Goal: Answer question/provide support

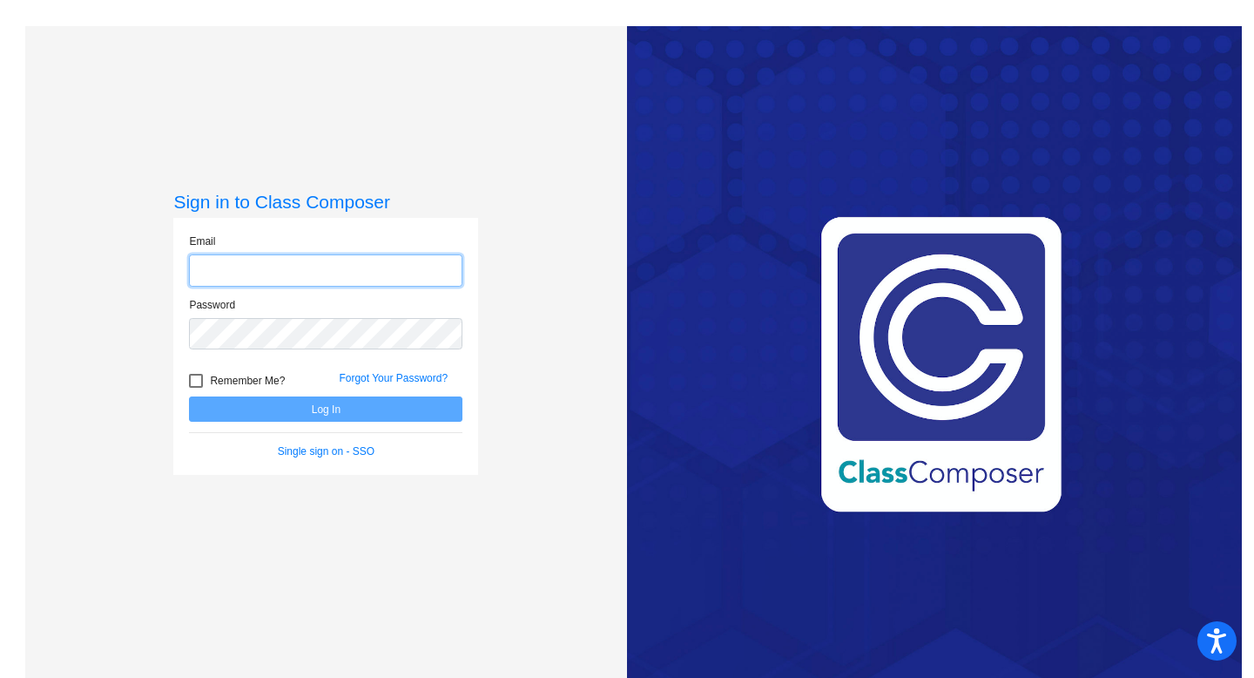
type input "[PERSON_NAME][EMAIL_ADDRESS][PERSON_NAME][DOMAIN_NAME]"
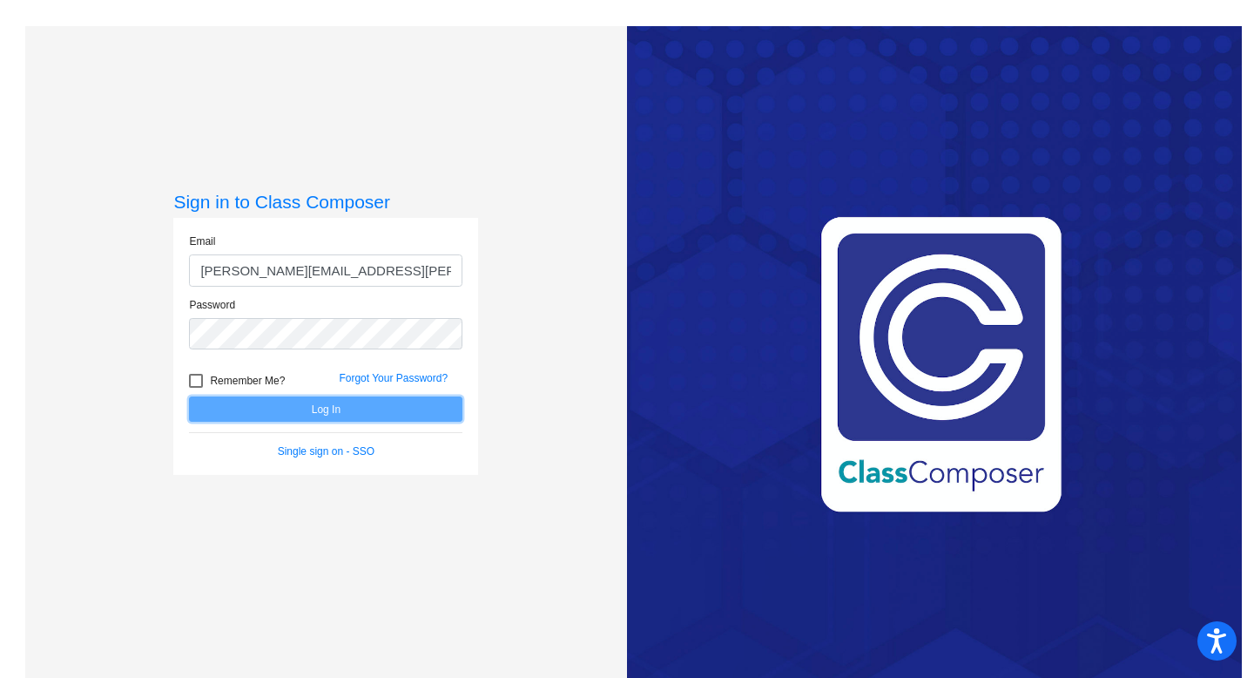
click at [253, 411] on button "Log In" at bounding box center [325, 408] width 273 height 25
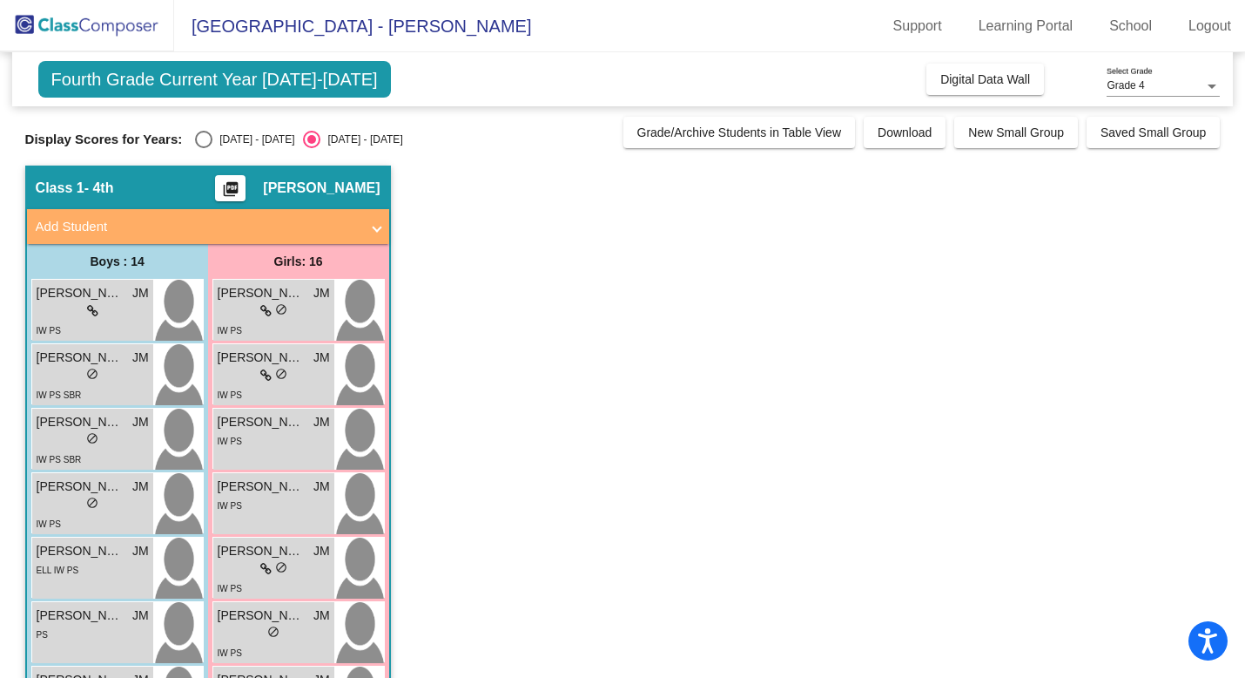
click at [205, 137] on div "Select an option" at bounding box center [203, 139] width 17 height 17
click at [204, 148] on input "[DATE] - [DATE]" at bounding box center [203, 148] width 1 height 1
radio input "true"
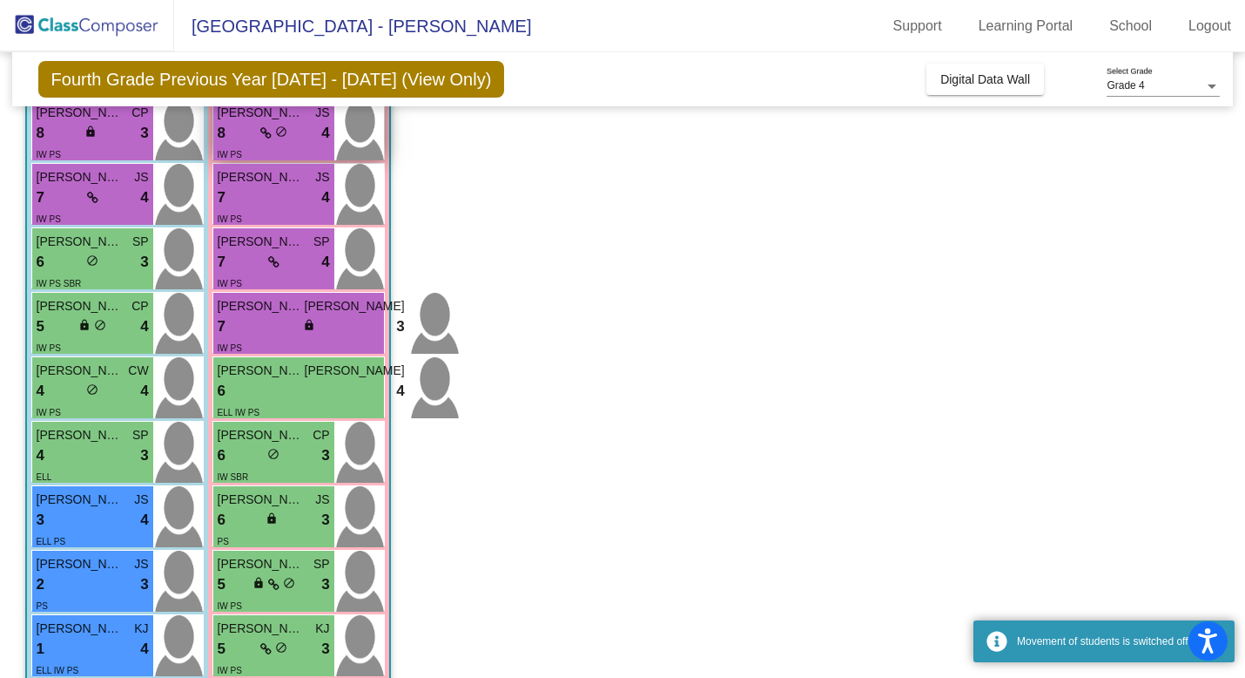
scroll to position [660, 0]
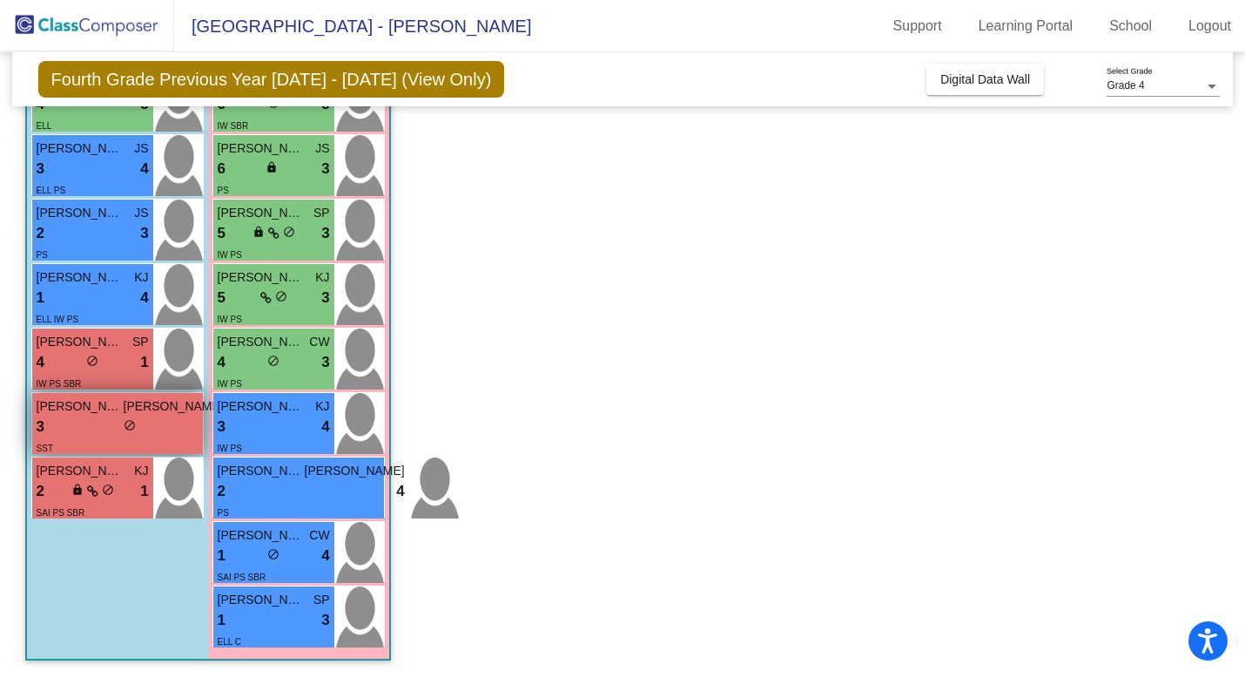
click at [109, 431] on div "3 lock do_not_disturb_alt 1" at bounding box center [130, 426] width 187 height 23
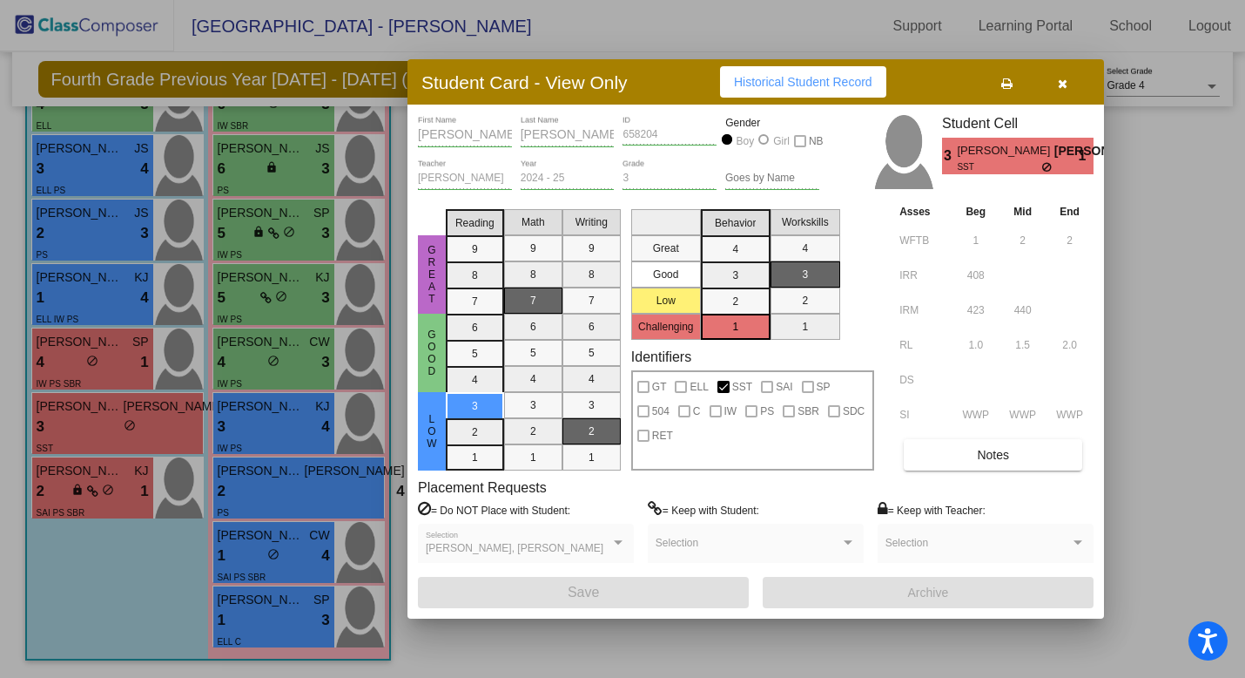
scroll to position [0, 0]
click at [972, 455] on button "Notes" at bounding box center [993, 454] width 179 height 31
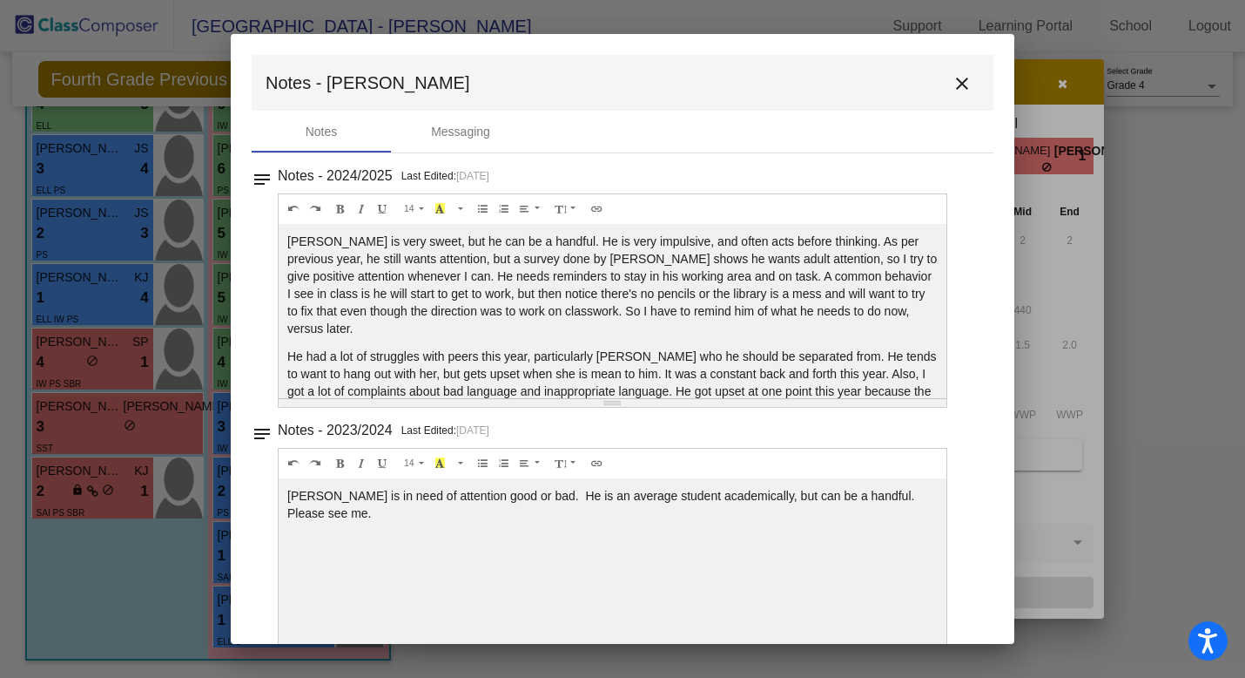
click at [961, 89] on mat-icon "close" at bounding box center [962, 83] width 21 height 21
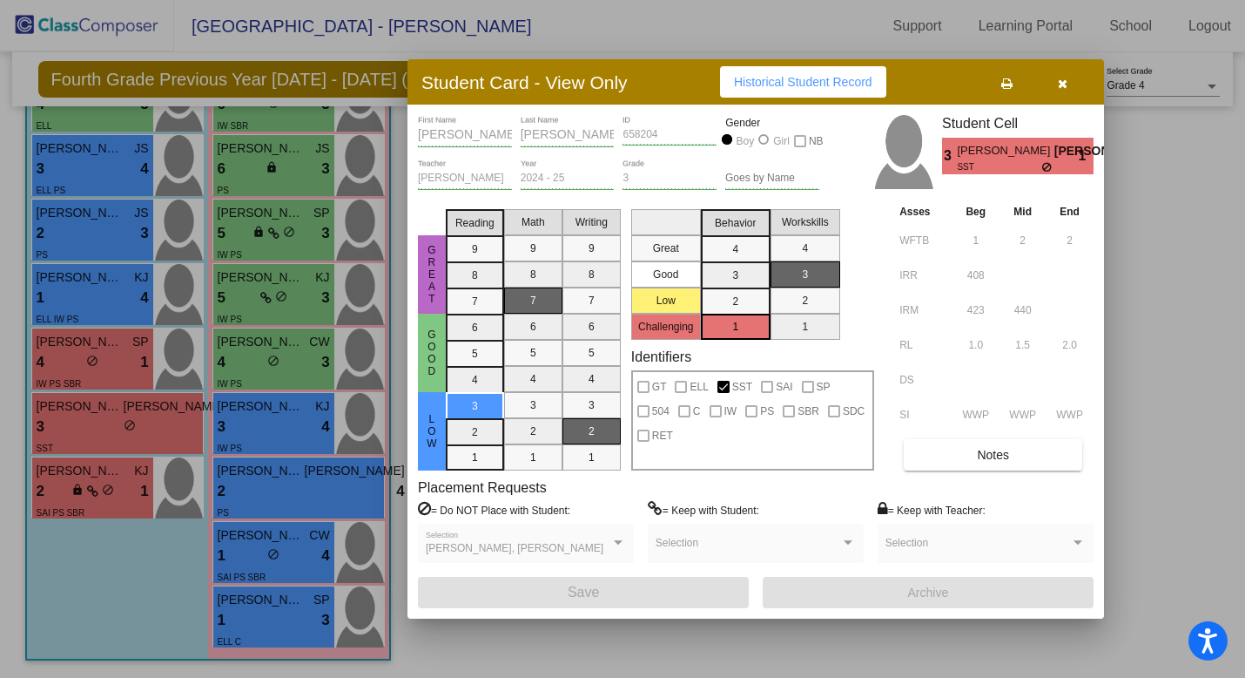
click at [259, 618] on div at bounding box center [622, 339] width 1245 height 678
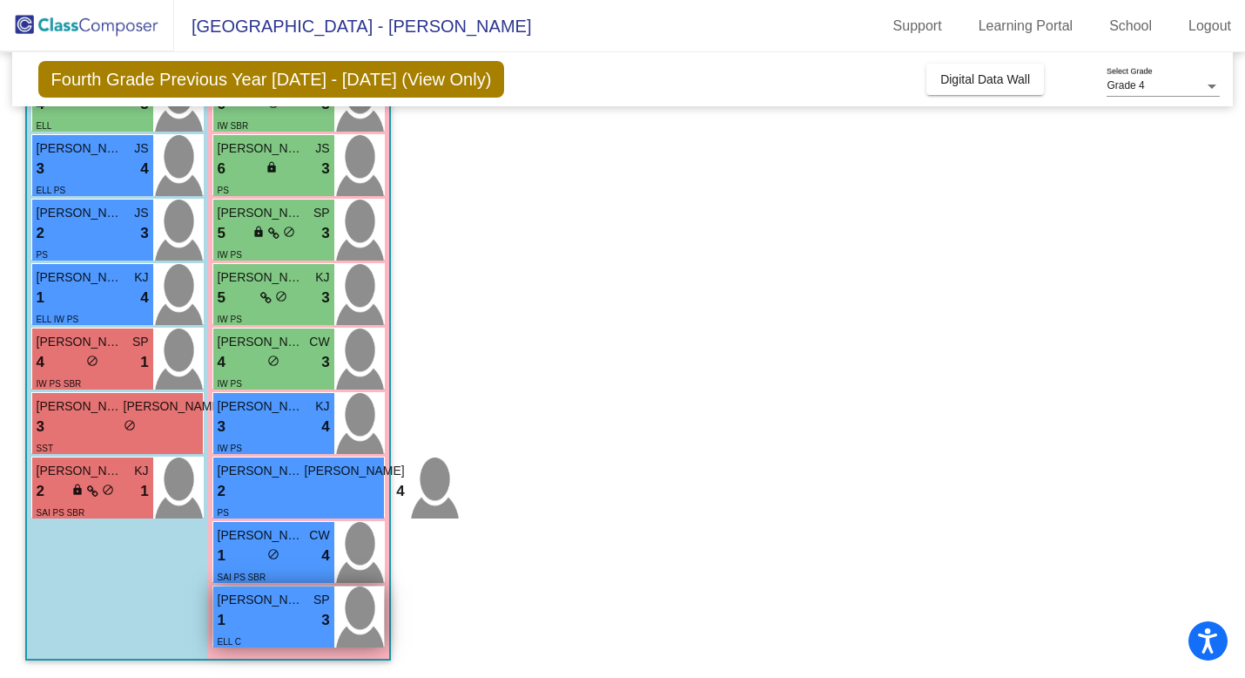
click at [281, 606] on span "[PERSON_NAME] [PERSON_NAME]" at bounding box center [261, 600] width 87 height 18
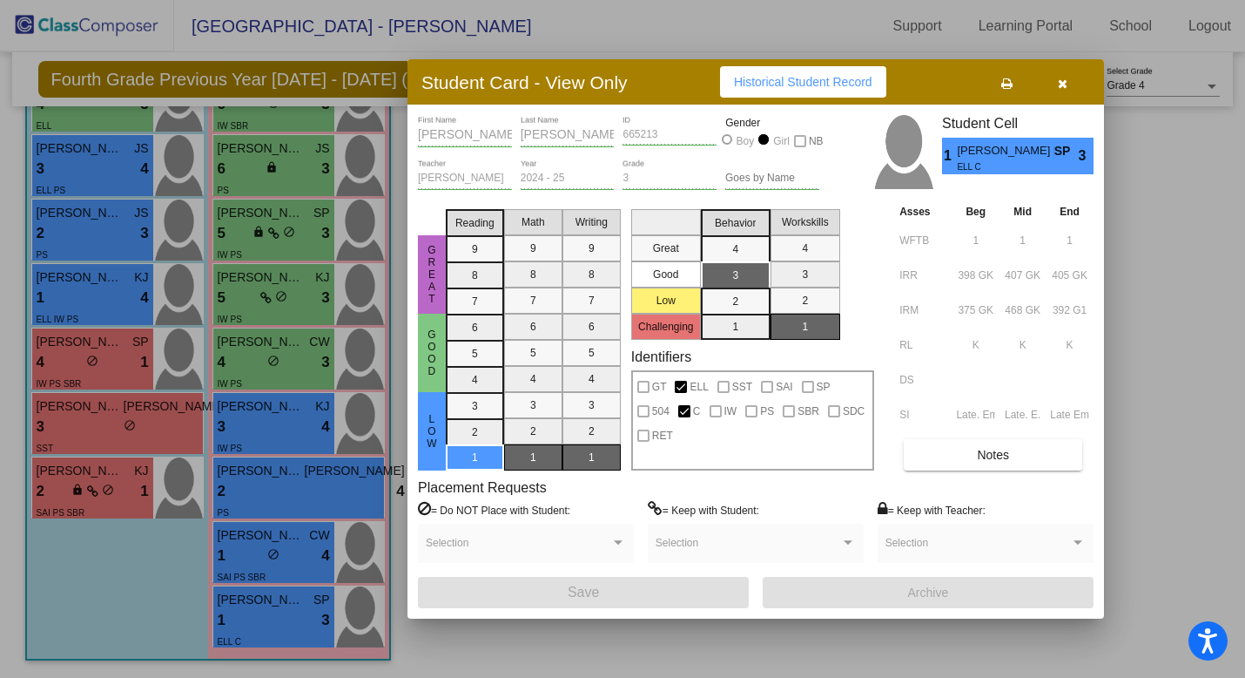
click at [980, 448] on span "Notes" at bounding box center [993, 455] width 32 height 14
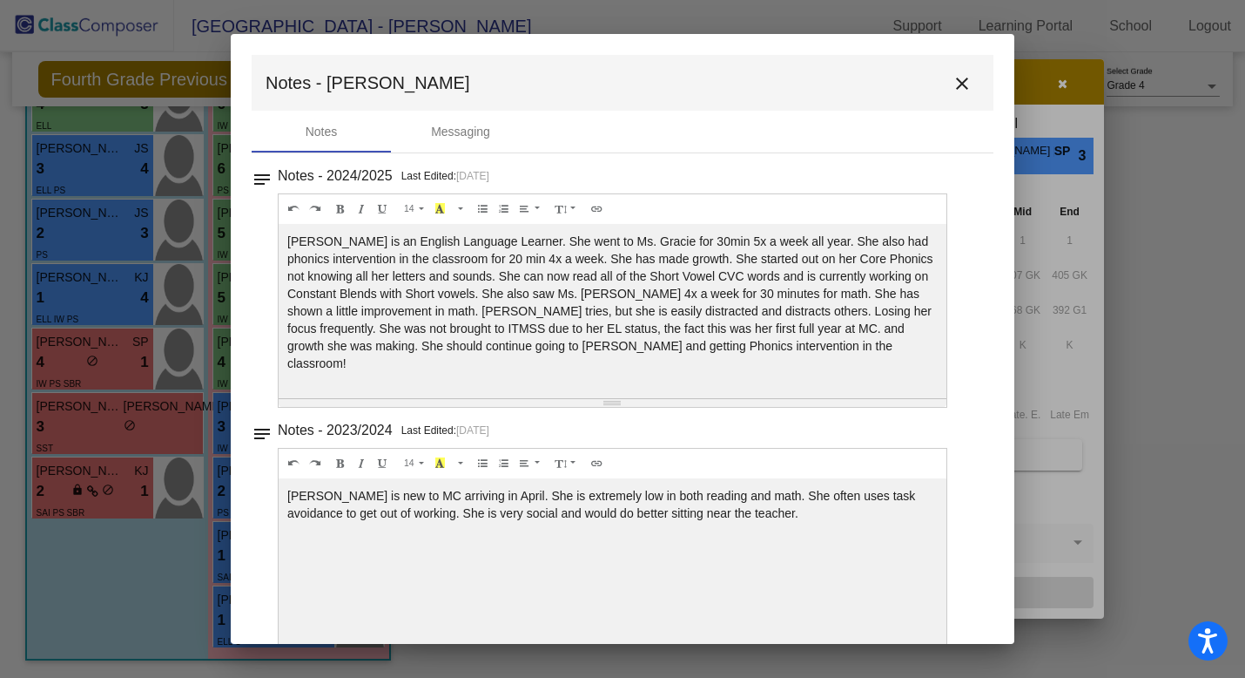
click at [952, 89] on mat-icon "close" at bounding box center [962, 83] width 21 height 21
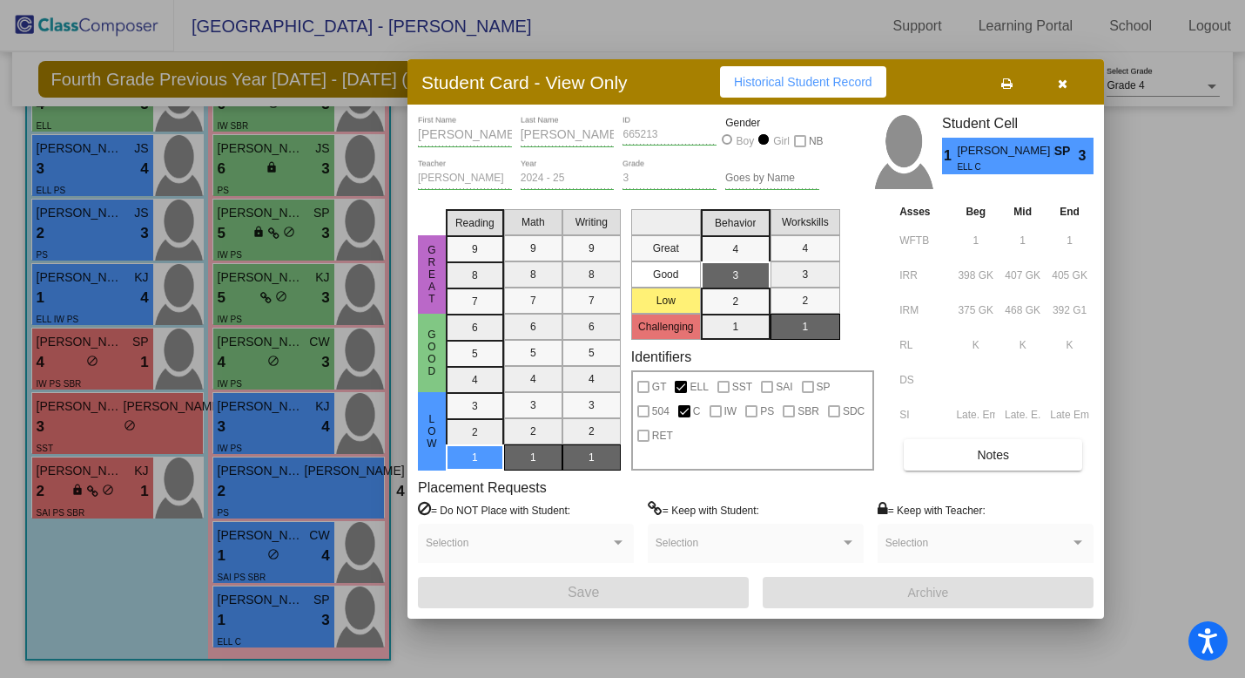
click at [1063, 152] on span "SP" at bounding box center [1067, 151] width 24 height 18
click at [1069, 151] on span "SP" at bounding box center [1067, 151] width 24 height 18
click at [1036, 527] on div "Selection" at bounding box center [986, 542] width 216 height 39
click at [1062, 85] on icon "button" at bounding box center [1063, 84] width 10 height 12
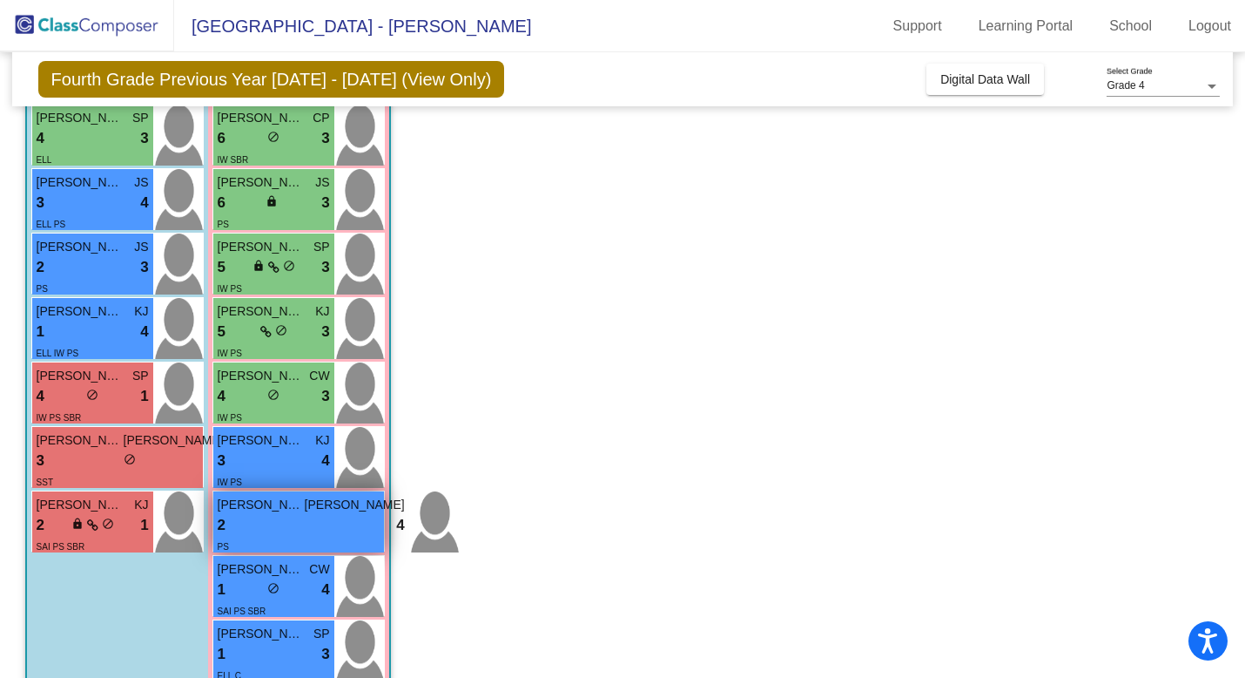
scroll to position [614, 0]
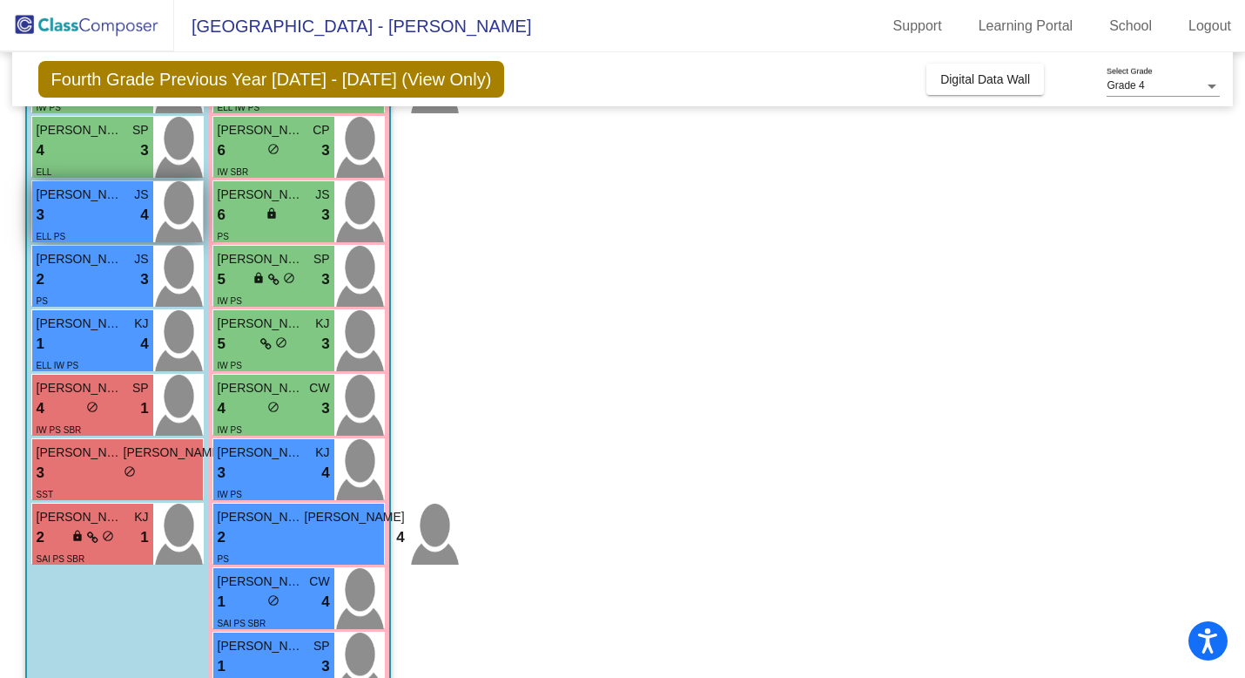
click at [105, 211] on div "3 lock do_not_disturb_alt 4" at bounding box center [93, 215] width 112 height 23
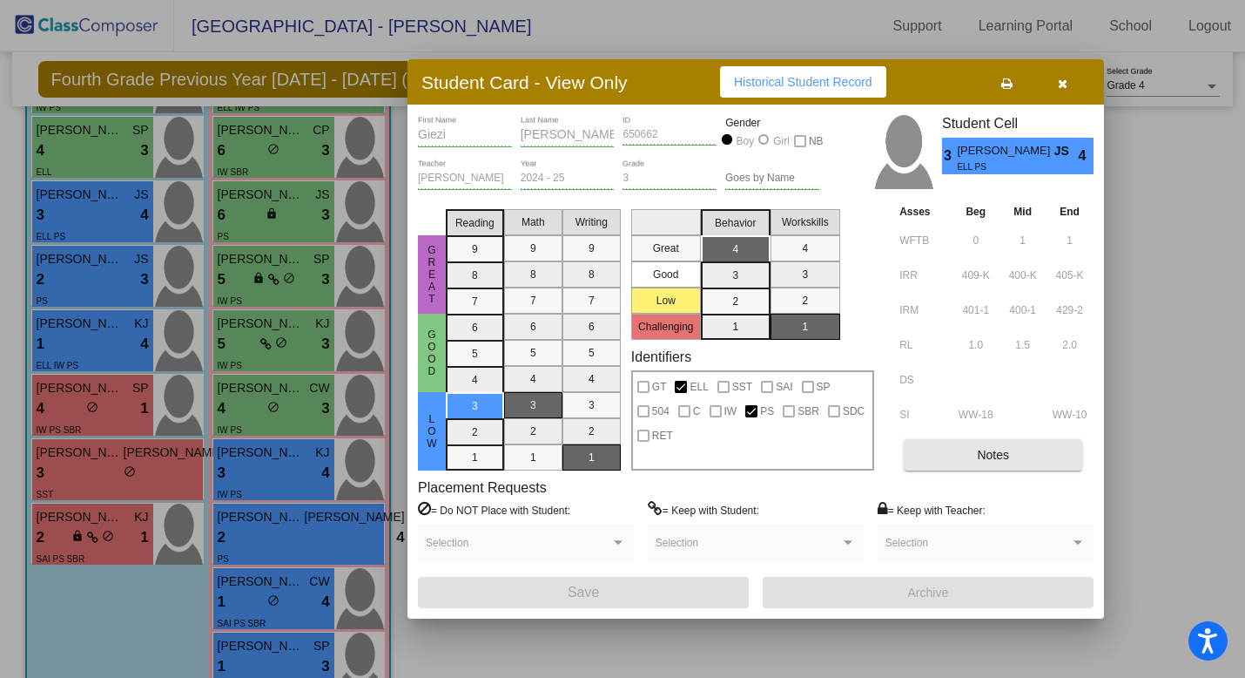
click at [977, 461] on span "Notes" at bounding box center [993, 455] width 32 height 14
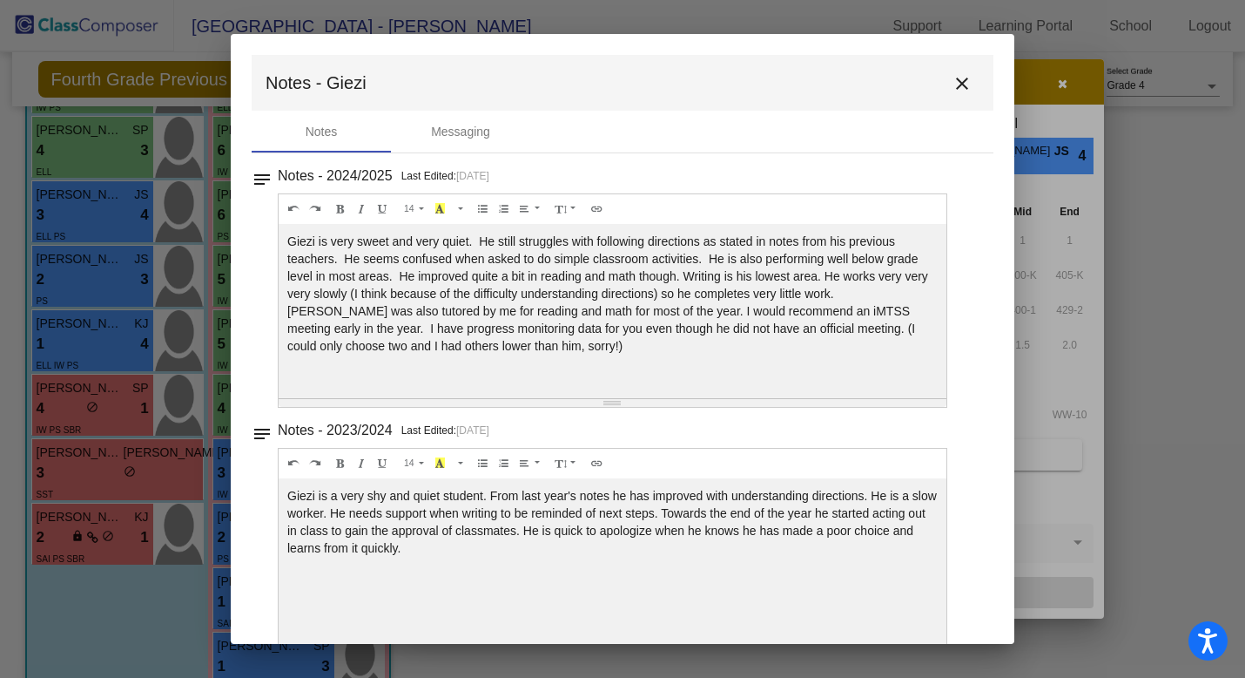
click at [956, 76] on mat-icon "close" at bounding box center [962, 83] width 21 height 21
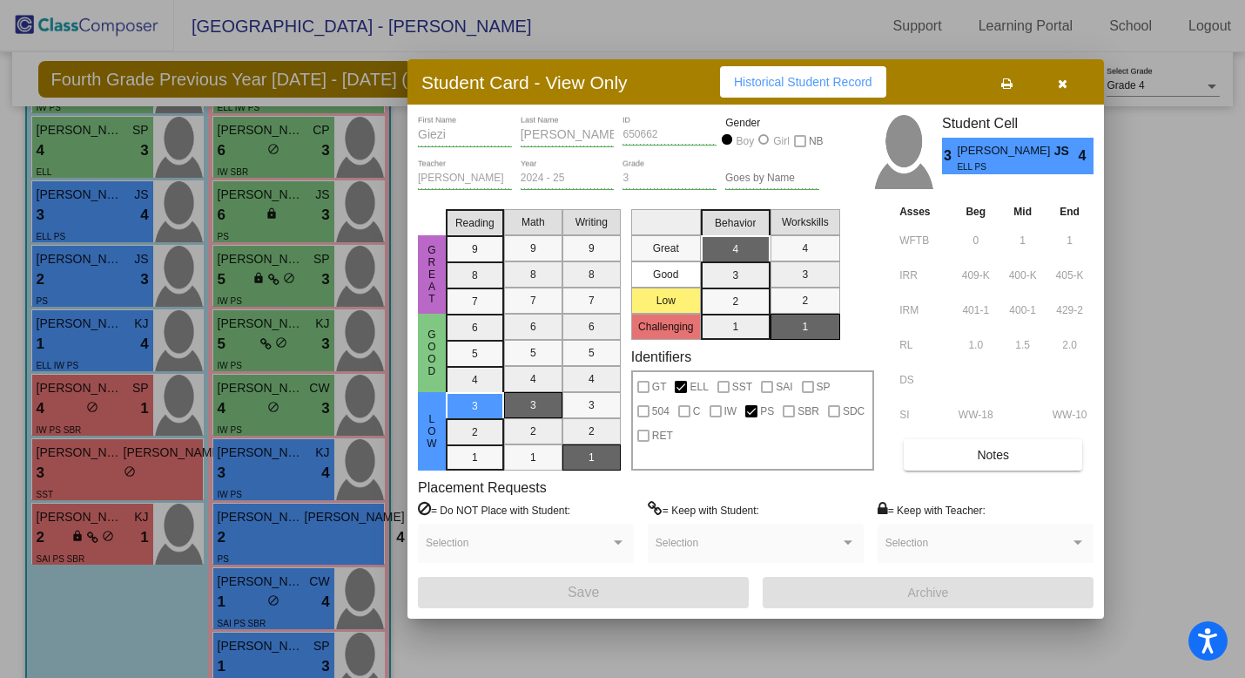
click at [1063, 78] on icon "button" at bounding box center [1063, 84] width 10 height 12
